Goal: Find specific page/section: Find specific page/section

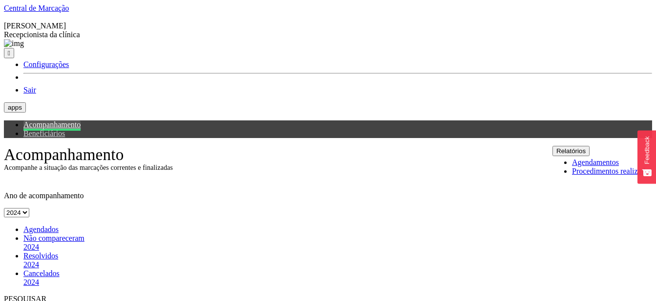
click at [590, 146] on button "Relatórios" at bounding box center [571, 151] width 37 height 10
click at [44, 225] on span "Agendados" at bounding box center [40, 229] width 35 height 8
click at [42, 225] on span "Agendados" at bounding box center [40, 229] width 35 height 8
click at [590, 146] on button "Relatórios" at bounding box center [571, 151] width 37 height 10
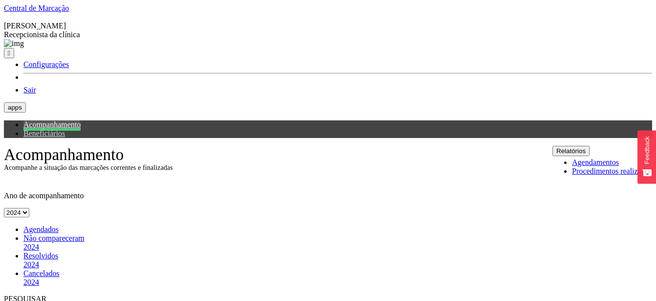
click at [590, 146] on button "Relatórios" at bounding box center [571, 151] width 37 height 10
click at [32, 225] on span "Agendados" at bounding box center [40, 229] width 35 height 8
